Goal: Navigation & Orientation: Find specific page/section

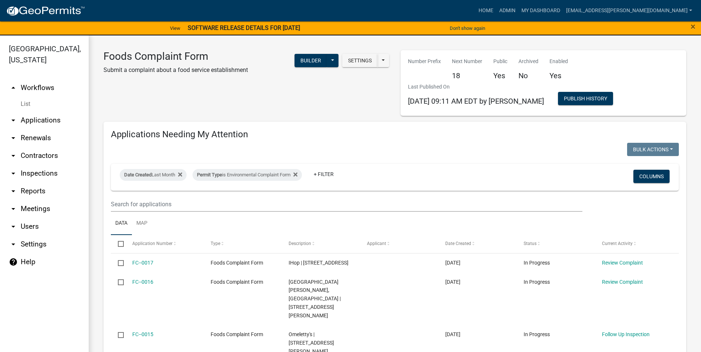
select select "3: 100"
click at [518, 10] on link "Admin" at bounding box center [507, 11] width 22 height 14
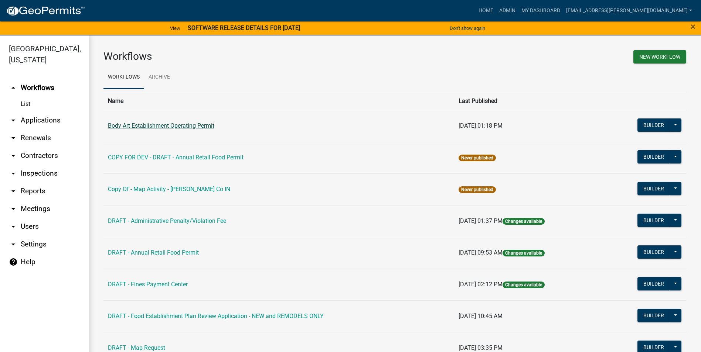
click at [179, 127] on link "Body Art Establishment Operating Permit" at bounding box center [161, 125] width 106 height 7
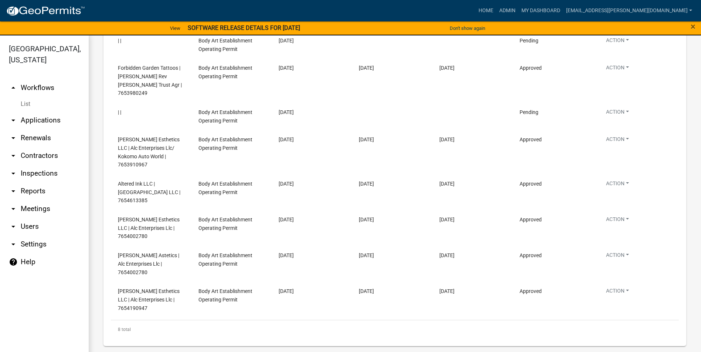
scroll to position [649, 0]
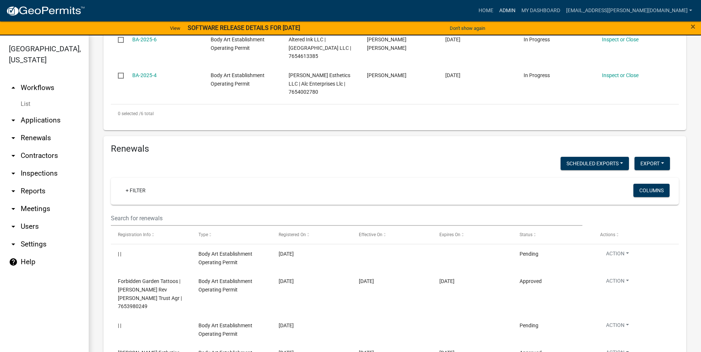
click at [518, 15] on link "Admin" at bounding box center [507, 11] width 22 height 14
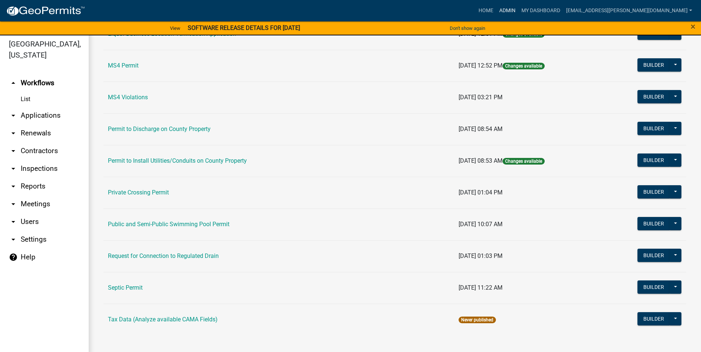
scroll to position [9, 0]
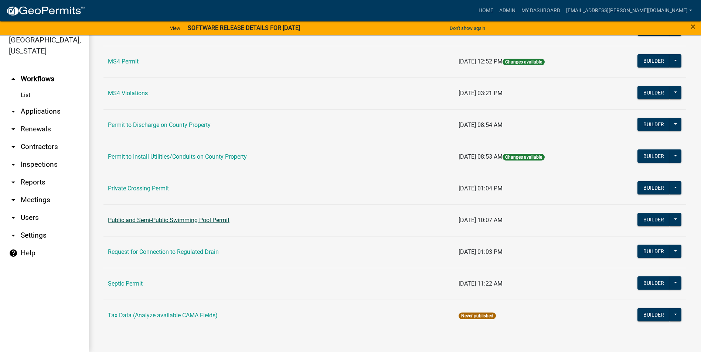
click at [173, 221] on link "Public and Semi-Public Swimming Pool Permit" at bounding box center [169, 220] width 122 height 7
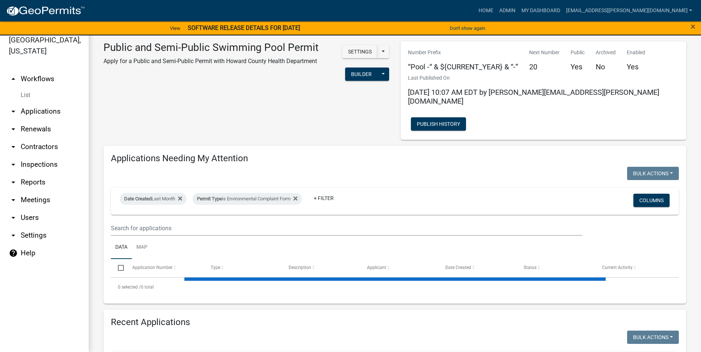
select select "3: 100"
